Goal: Task Accomplishment & Management: Use online tool/utility

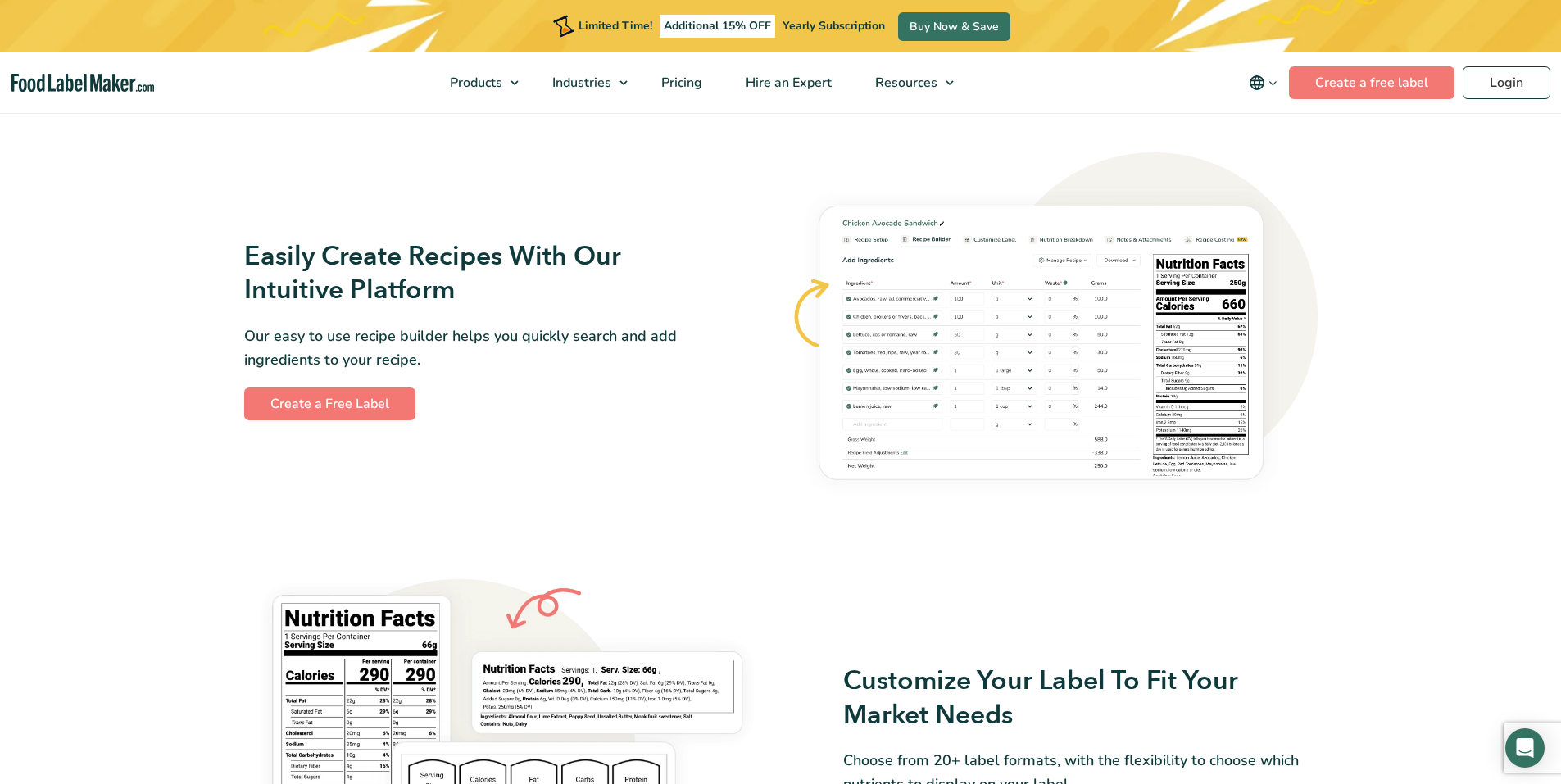
scroll to position [901, 0]
click at [336, 406] on link "Create a Free Label" at bounding box center [330, 402] width 171 height 33
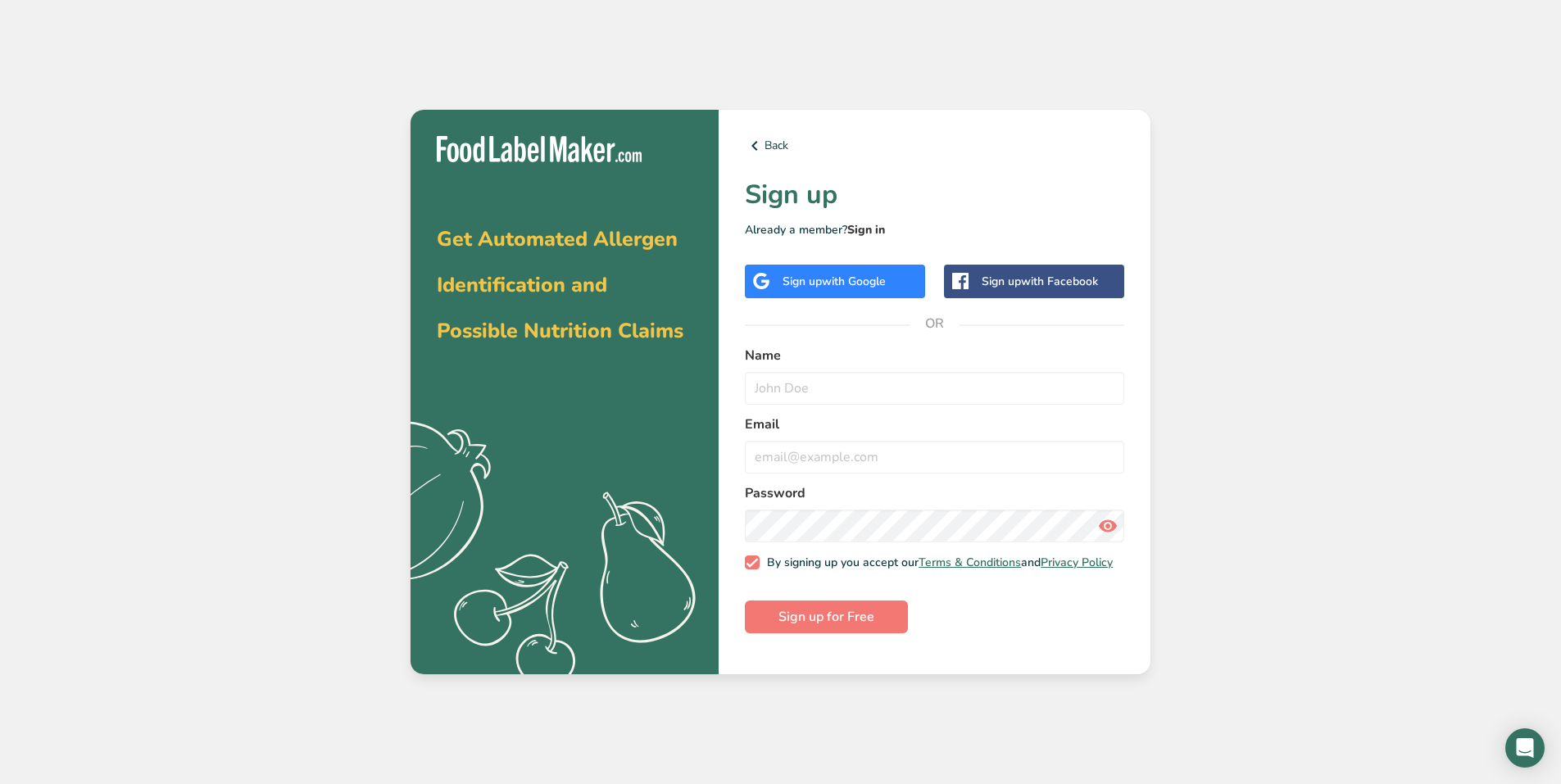
click at [869, 228] on link "Sign in" at bounding box center [866, 230] width 38 height 16
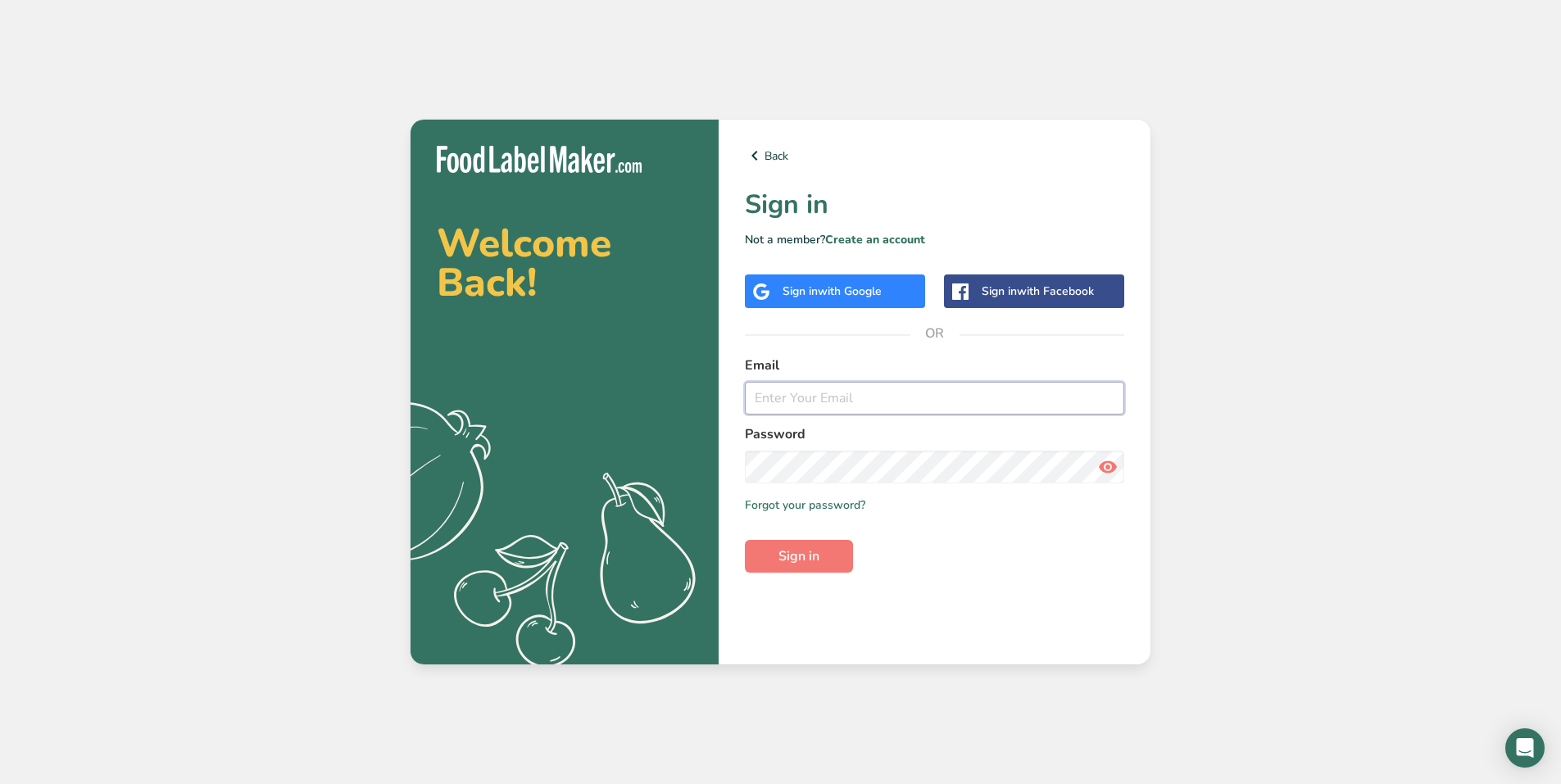
click at [818, 405] on input "email" at bounding box center [935, 398] width 379 height 33
type input "csrobinson@centurylink.net"
click at [778, 555] on button "Sign in" at bounding box center [799, 556] width 108 height 33
